Goal: Navigation & Orientation: Find specific page/section

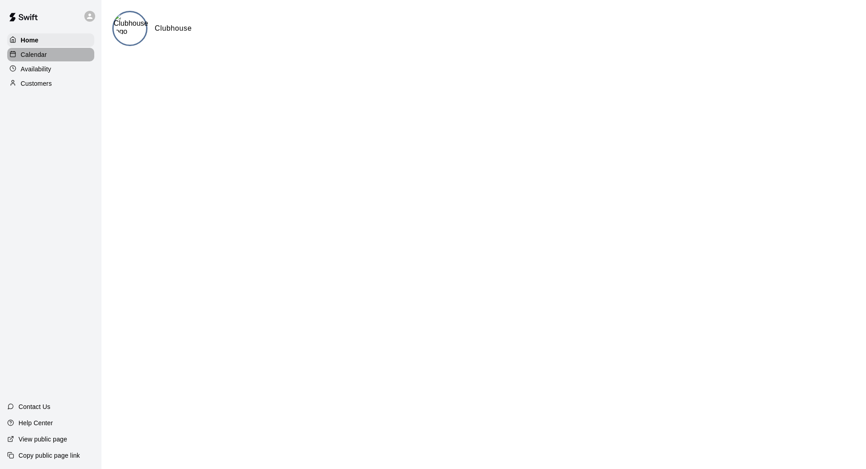
click at [30, 55] on p "Calendar" at bounding box center [34, 54] width 26 height 9
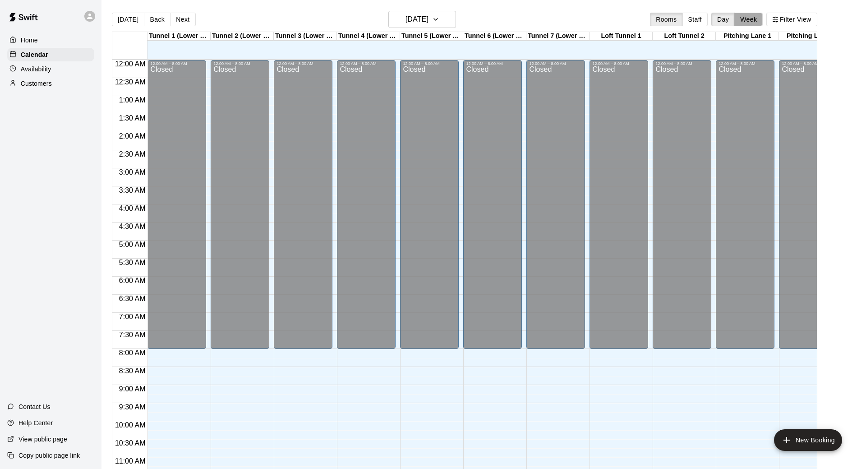
click at [747, 18] on button "Week" at bounding box center [748, 20] width 28 height 14
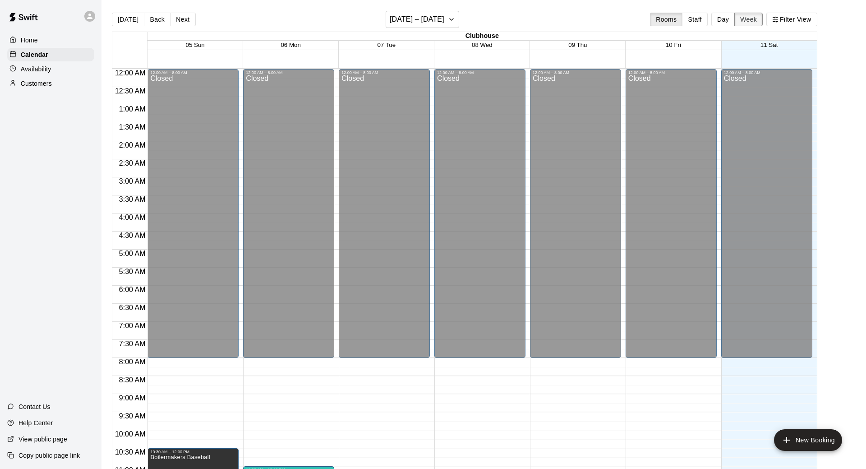
scroll to position [457, 0]
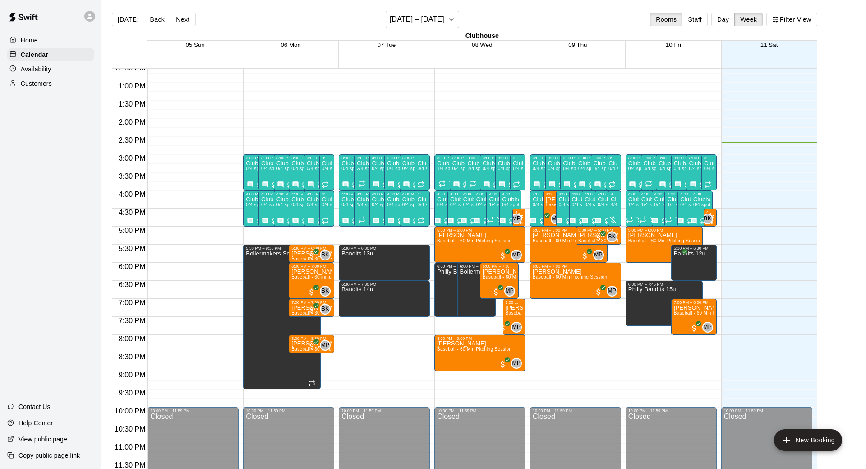
click at [553, 205] on span "Baseball - 60 Min Pitching Session" at bounding box center [583, 204] width 74 height 5
click at [595, 338] on div at bounding box center [433, 234] width 866 height 469
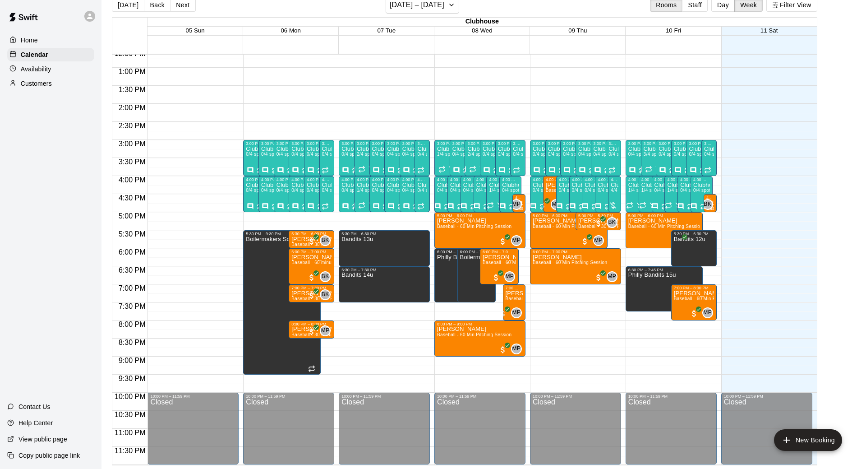
scroll to position [0, 0]
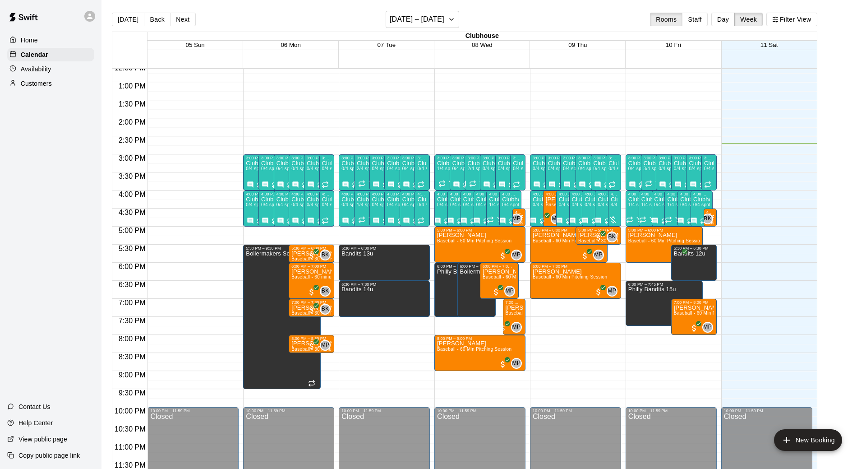
click at [29, 40] on p "Home" at bounding box center [29, 40] width 17 height 9
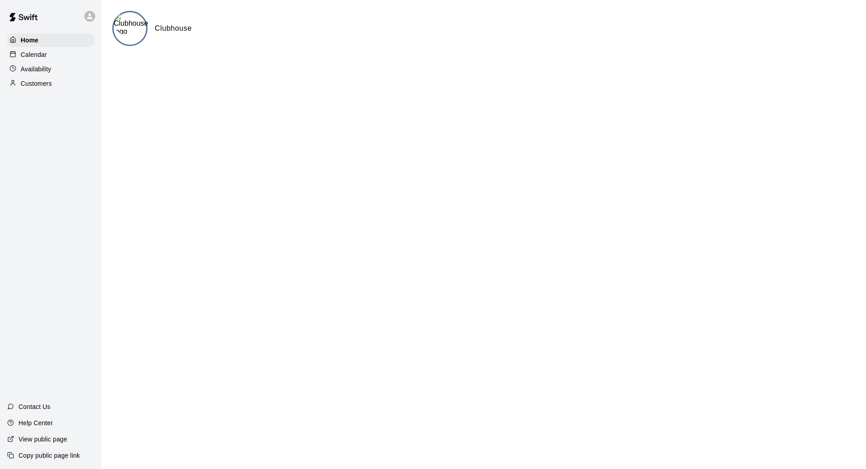
click at [38, 58] on p "Calendar" at bounding box center [34, 54] width 26 height 9
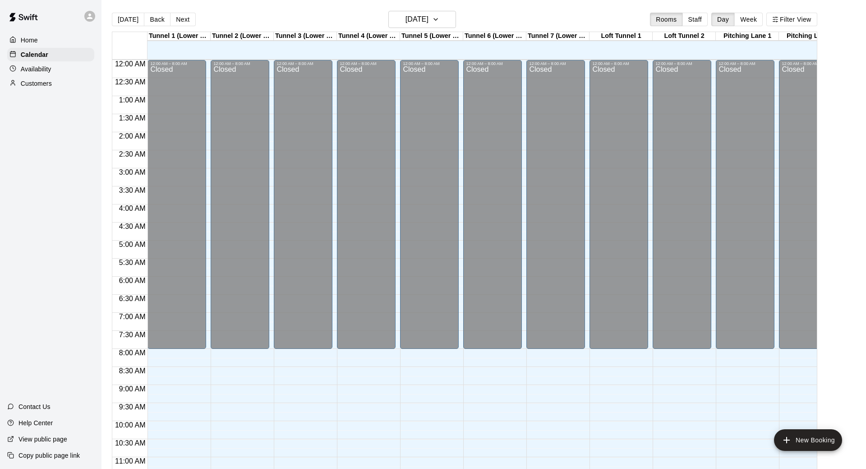
scroll to position [420, 0]
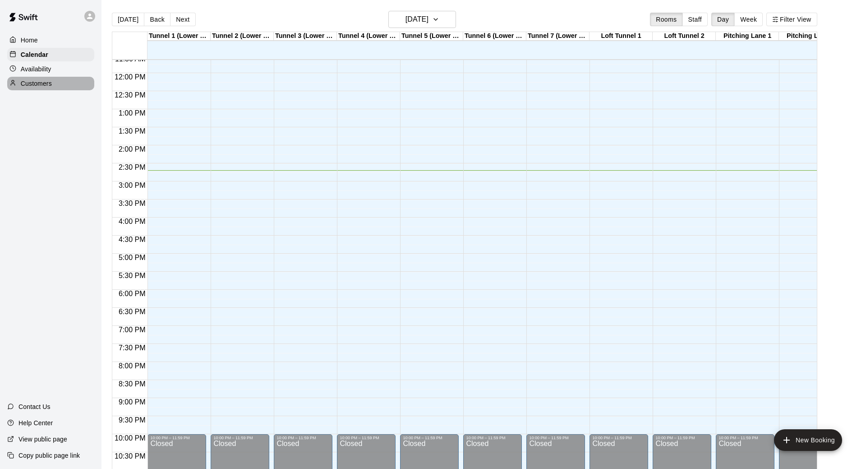
click at [43, 86] on p "Customers" at bounding box center [36, 83] width 31 height 9
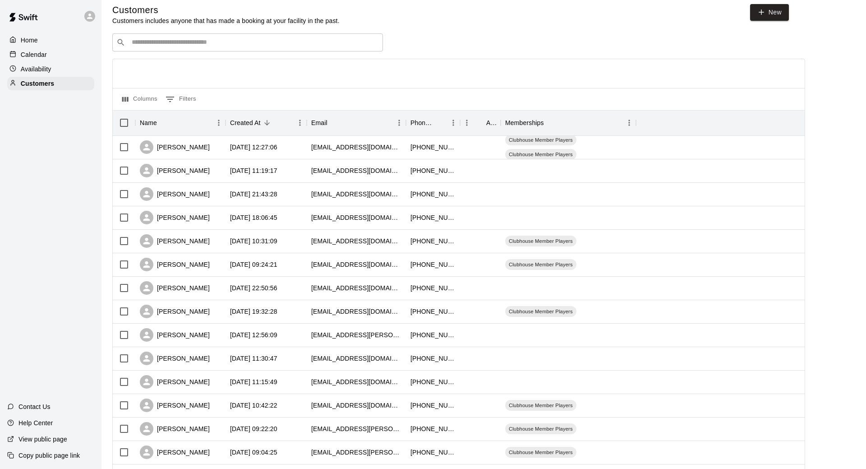
scroll to position [6, 0]
